Goal: Task Accomplishment & Management: Manage account settings

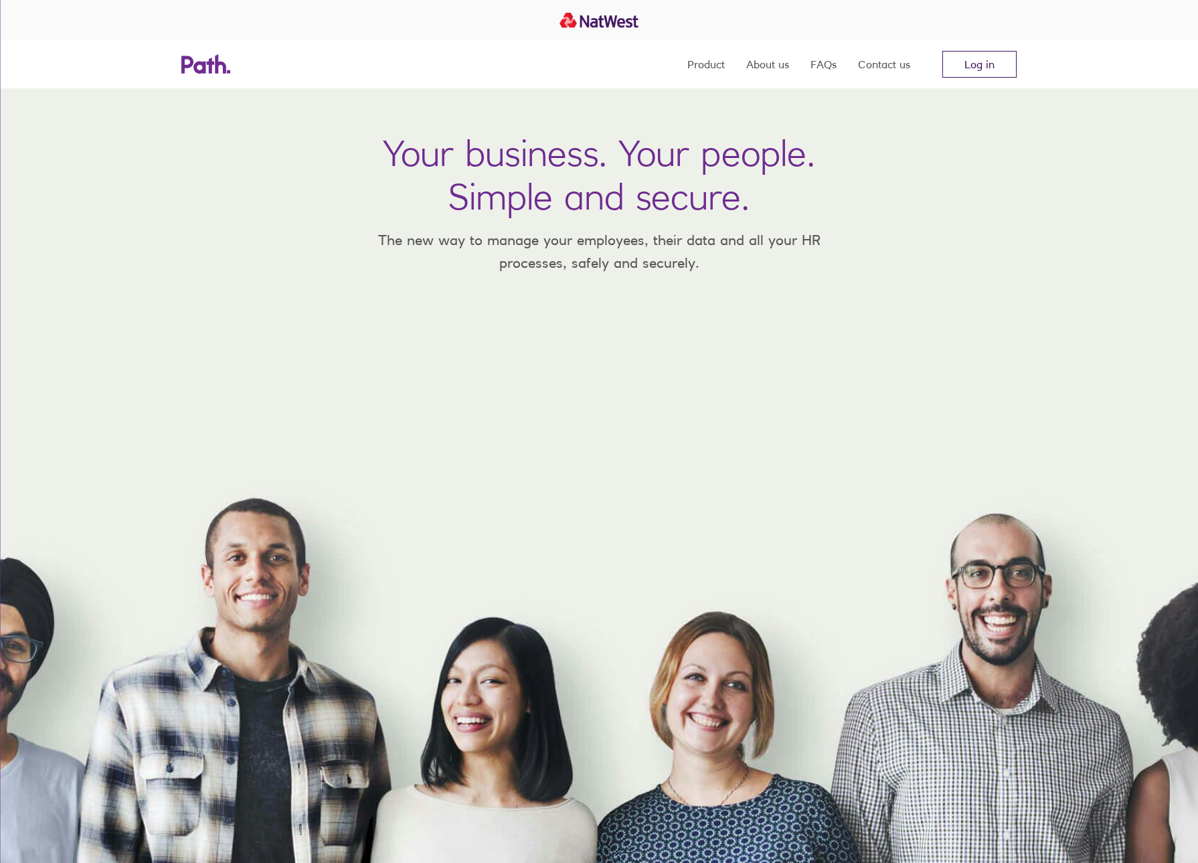
click at [987, 62] on link "Log in" at bounding box center [979, 64] width 74 height 27
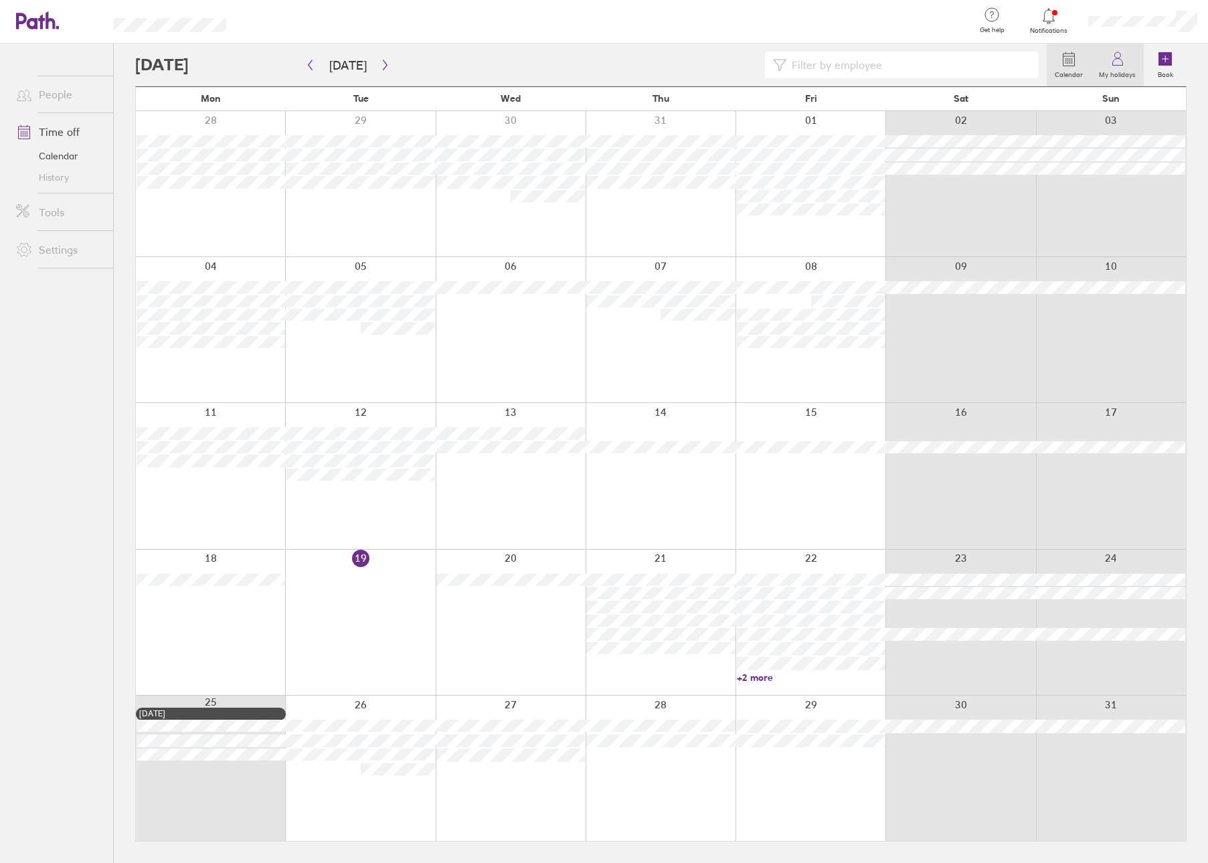
click at [1112, 72] on label "My holidays" at bounding box center [1117, 73] width 53 height 12
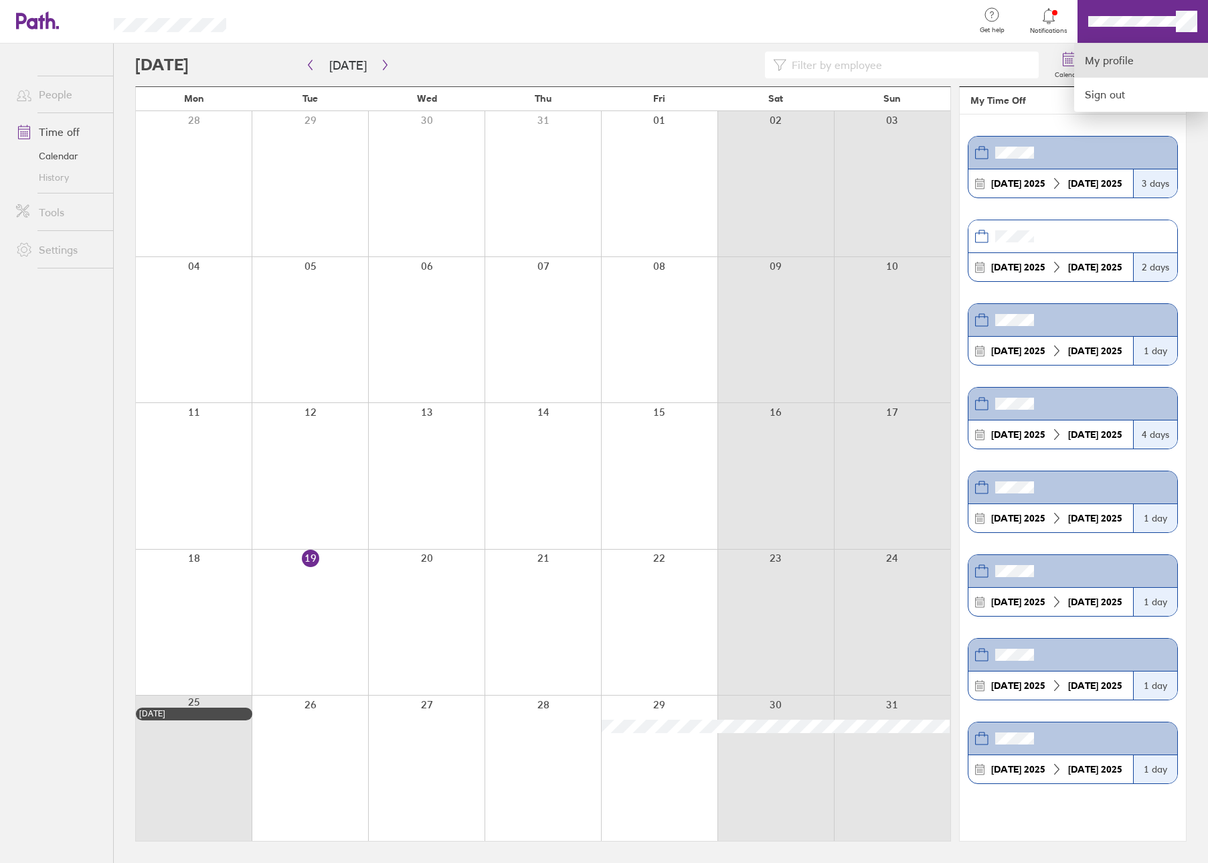
click at [1130, 63] on link "My profile" at bounding box center [1141, 61] width 134 height 34
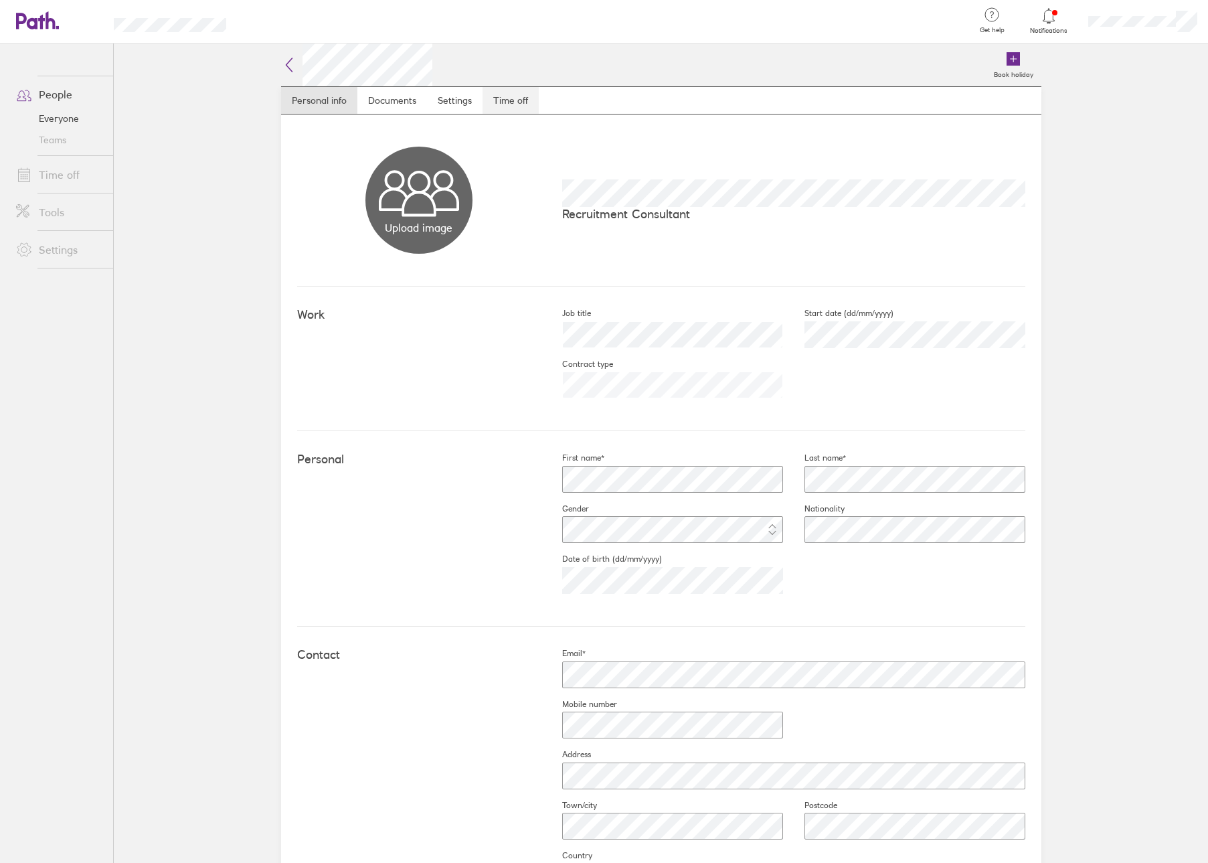
click at [503, 95] on link "Time off" at bounding box center [511, 100] width 56 height 27
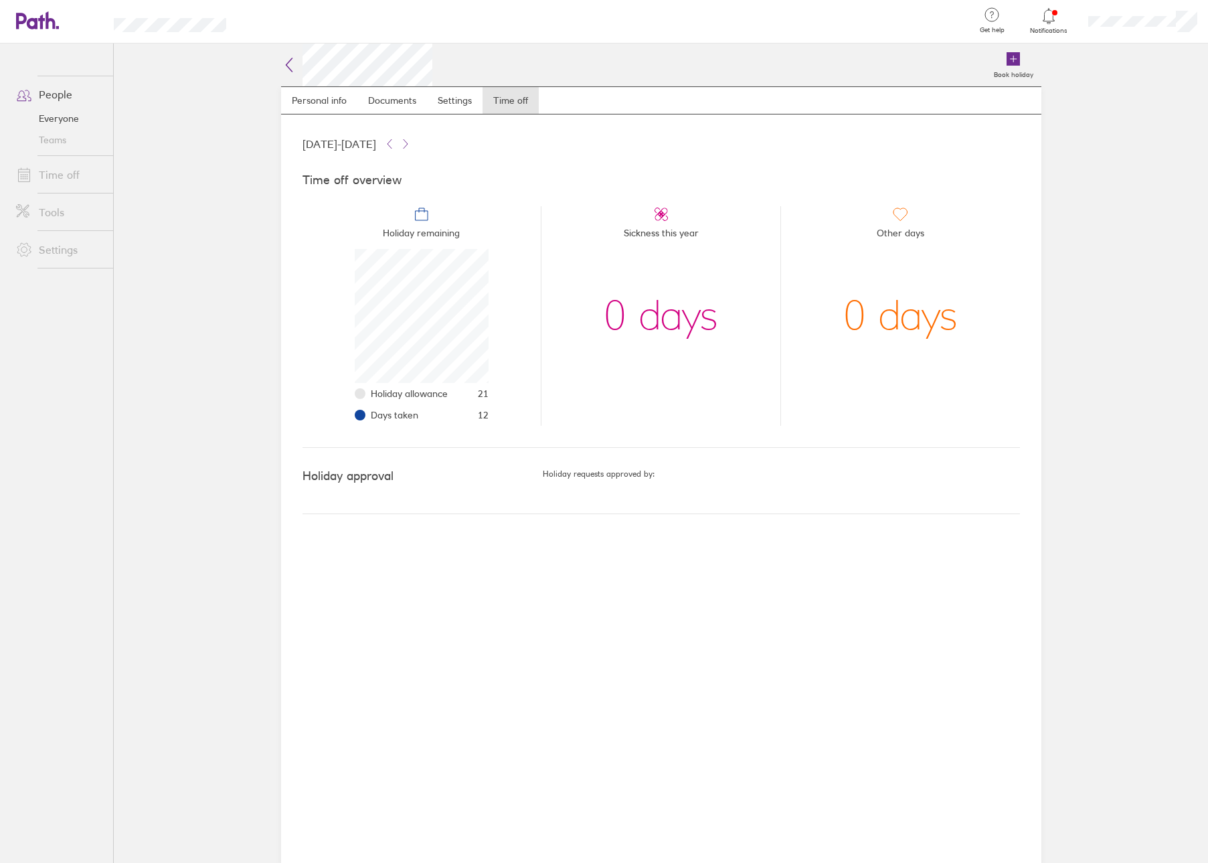
scroll to position [134, 134]
click at [426, 213] on div at bounding box center [604, 431] width 1208 height 863
